Goal: Find specific page/section: Find specific page/section

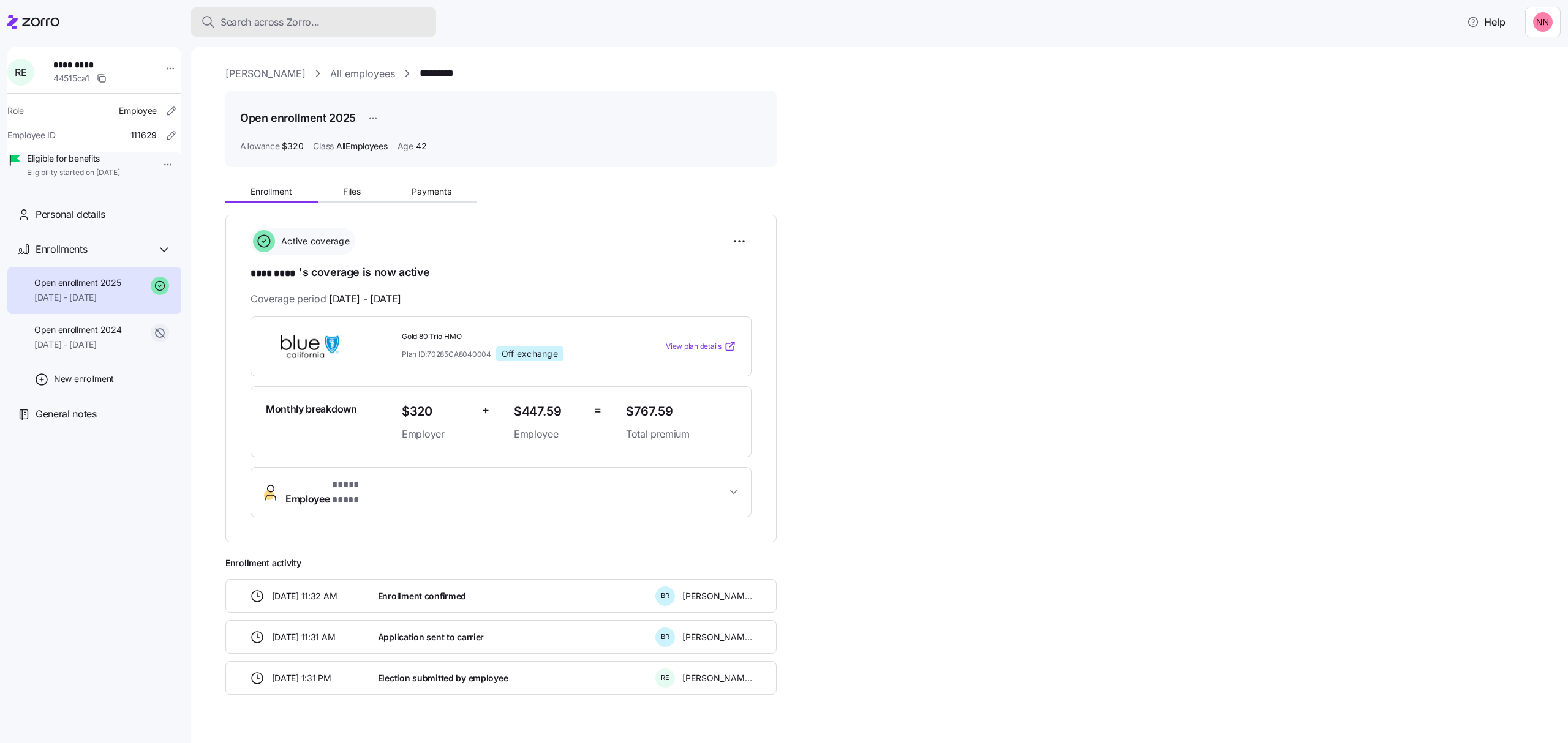
click at [363, 20] on div "Search across Zorro..." at bounding box center [313, 22] width 226 height 15
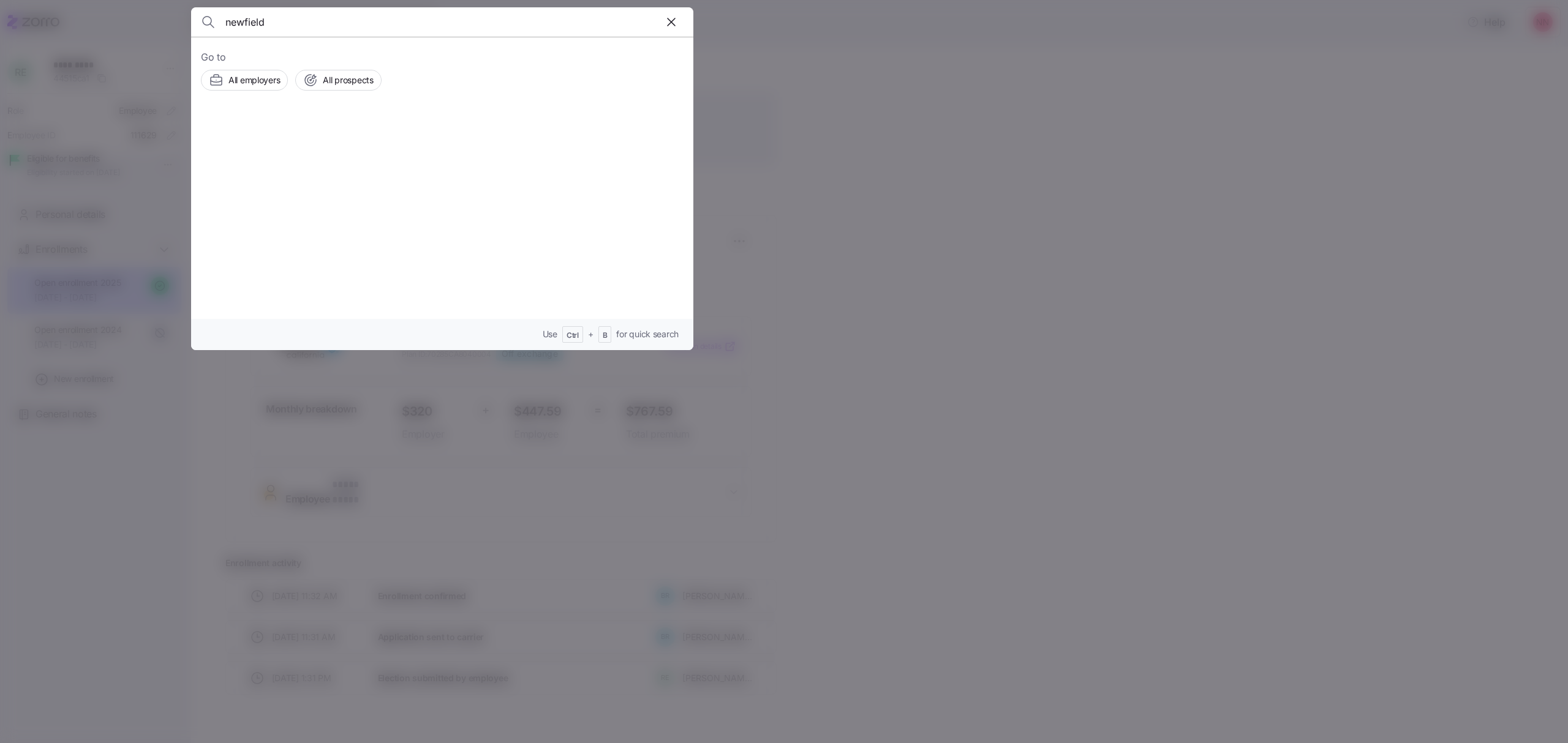
type input "newfield"
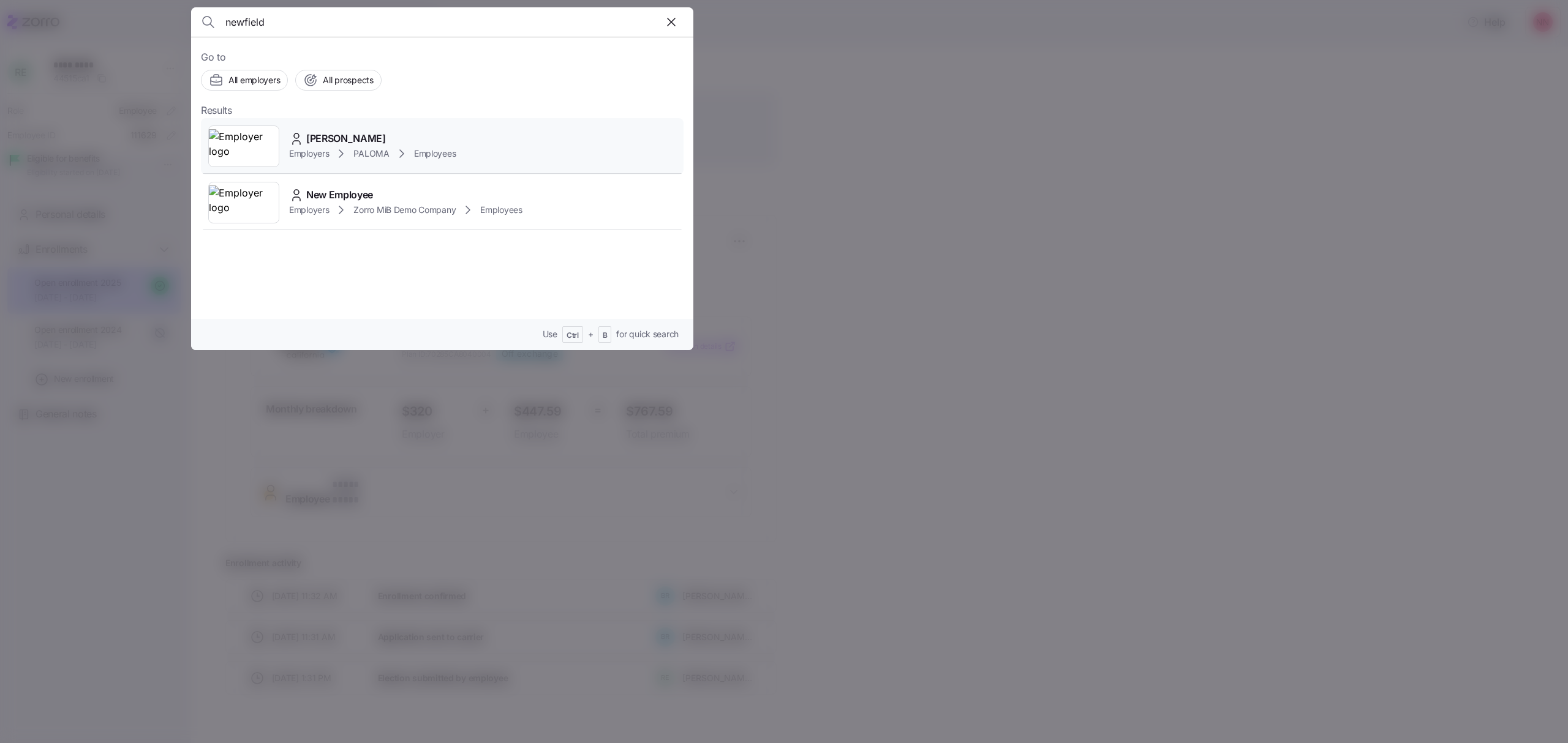
click at [359, 136] on span "[PERSON_NAME]" at bounding box center [346, 138] width 79 height 15
